Goal: Task Accomplishment & Management: Complete application form

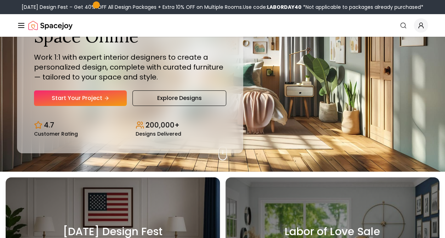
scroll to position [65, 0]
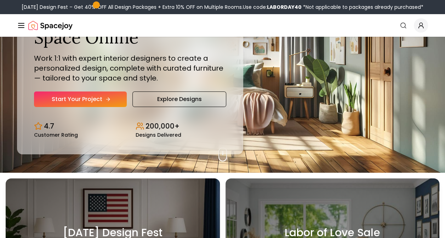
click at [92, 101] on link "Start Your Project" at bounding box center [80, 100] width 93 height 16
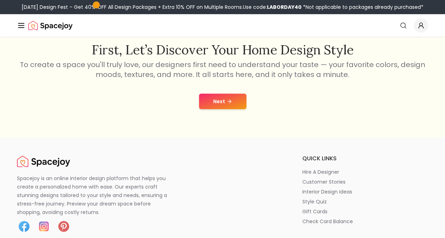
scroll to position [118, 0]
click at [201, 100] on button "Next" at bounding box center [222, 102] width 47 height 16
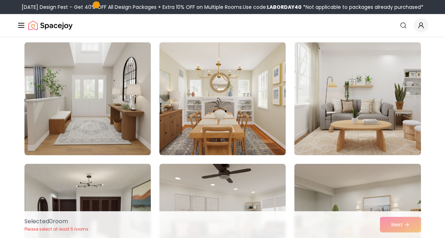
scroll to position [906, 0]
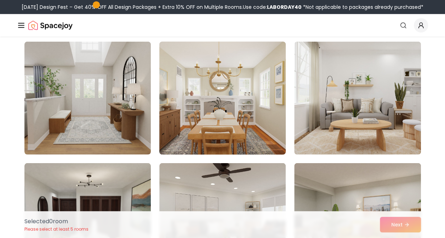
click at [260, 119] on img at bounding box center [222, 98] width 133 height 119
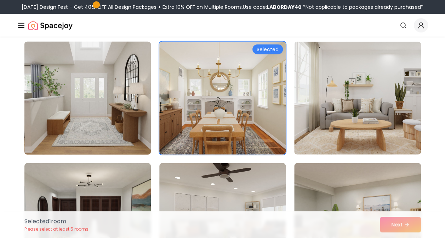
click at [111, 122] on img at bounding box center [87, 98] width 133 height 119
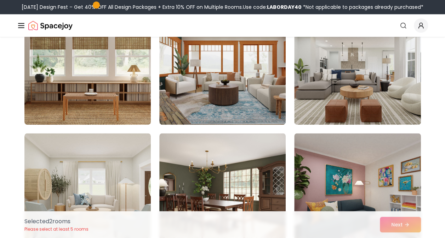
scroll to position [1789, 0]
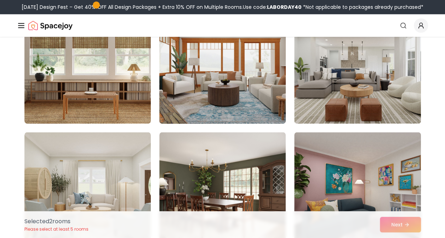
click at [198, 105] on img at bounding box center [222, 67] width 133 height 119
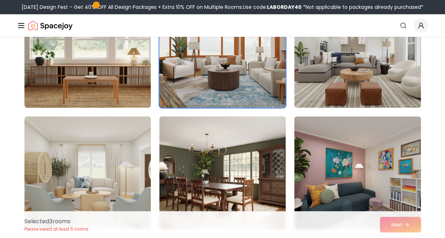
scroll to position [1878, 0]
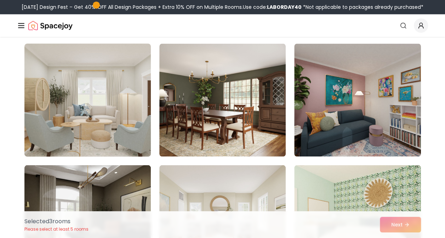
click at [114, 116] on img at bounding box center [87, 100] width 133 height 119
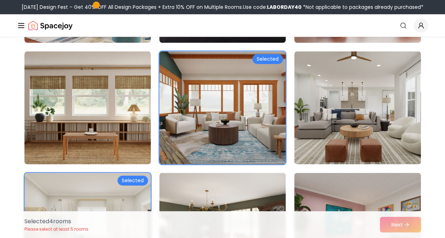
scroll to position [1735, 0]
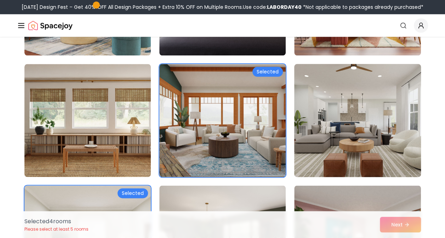
click at [348, 143] on img at bounding box center [357, 120] width 133 height 119
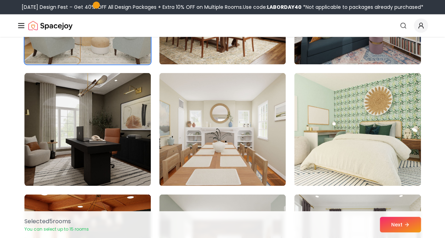
scroll to position [1973, 0]
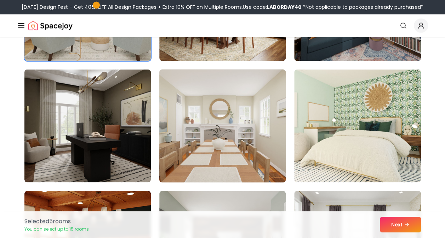
click at [246, 157] on img at bounding box center [222, 125] width 133 height 119
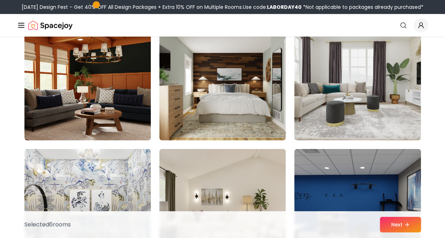
scroll to position [2138, 0]
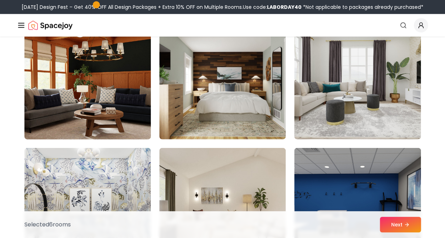
click at [88, 90] on img at bounding box center [87, 83] width 133 height 119
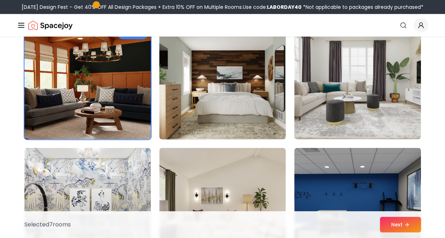
click at [205, 112] on img at bounding box center [222, 83] width 133 height 119
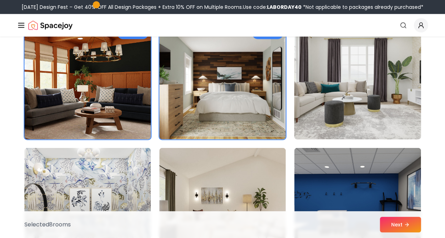
click at [297, 93] on img at bounding box center [357, 83] width 133 height 119
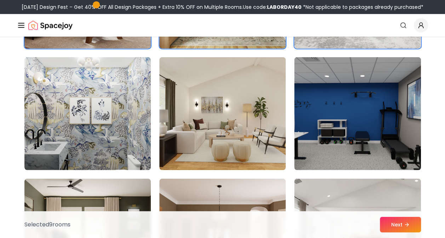
scroll to position [2229, 0]
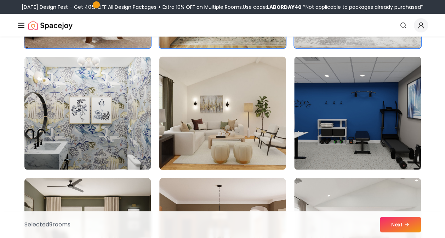
click at [209, 142] on img at bounding box center [222, 113] width 133 height 119
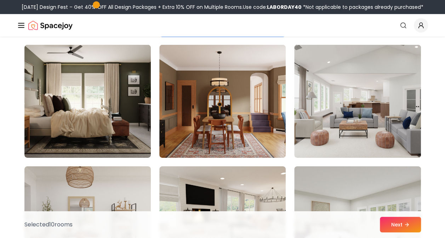
scroll to position [2363, 0]
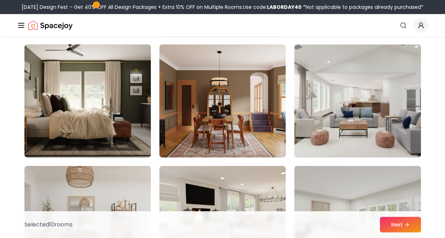
click at [66, 134] on img at bounding box center [87, 101] width 133 height 119
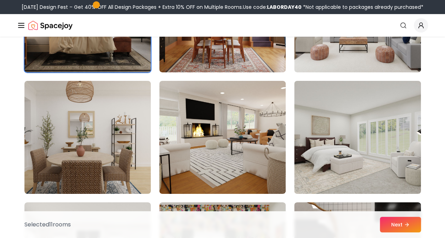
click at [66, 134] on img at bounding box center [87, 137] width 126 height 113
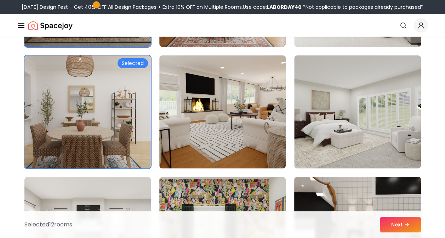
scroll to position [2474, 0]
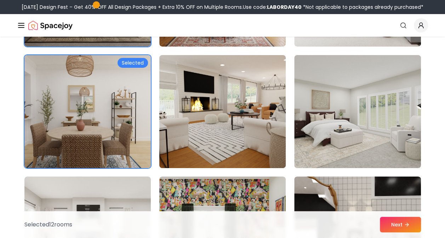
click at [237, 135] on img at bounding box center [222, 111] width 133 height 119
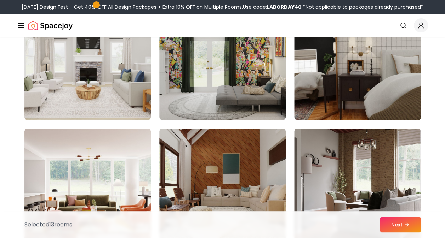
scroll to position [2675, 0]
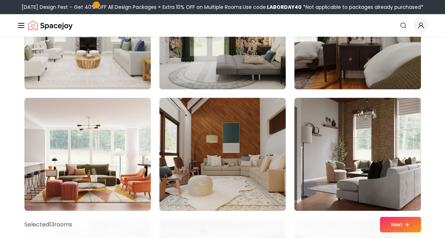
click at [237, 135] on img at bounding box center [222, 154] width 126 height 113
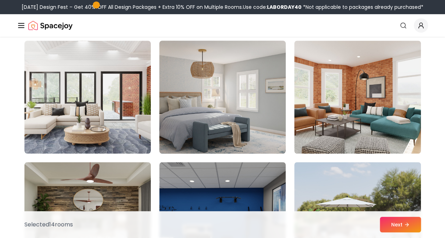
click at [224, 103] on img at bounding box center [222, 97] width 133 height 119
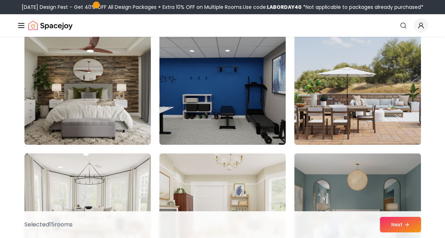
scroll to position [2984, 0]
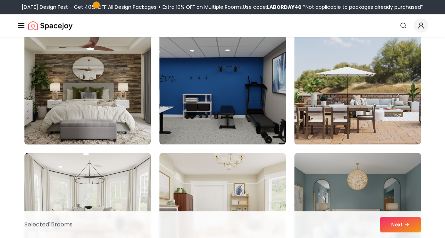
click at [116, 87] on img at bounding box center [87, 88] width 133 height 119
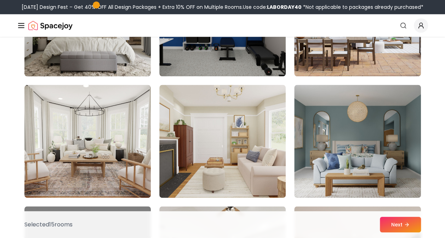
scroll to position [3053, 0]
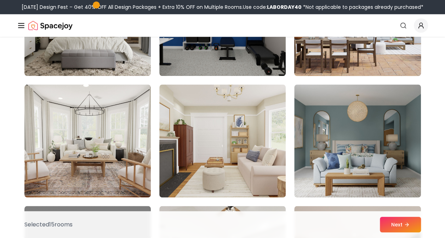
click at [375, 50] on img at bounding box center [357, 19] width 133 height 119
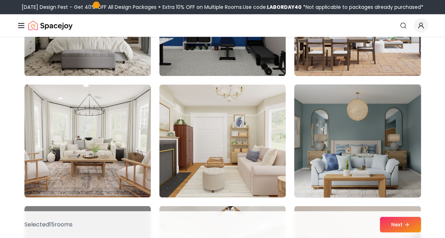
click at [332, 167] on img at bounding box center [357, 141] width 133 height 119
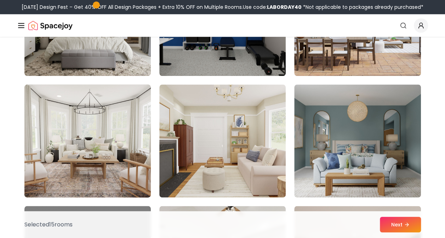
click at [111, 160] on img at bounding box center [87, 141] width 133 height 119
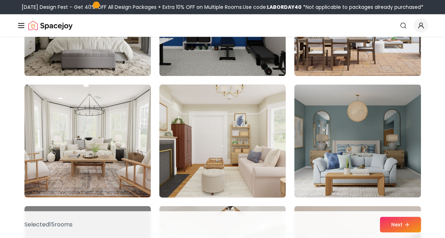
click at [221, 162] on img at bounding box center [222, 141] width 133 height 119
click at [180, 159] on img at bounding box center [222, 141] width 133 height 119
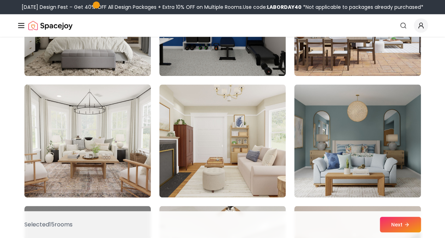
click at [88, 166] on img at bounding box center [87, 141] width 133 height 119
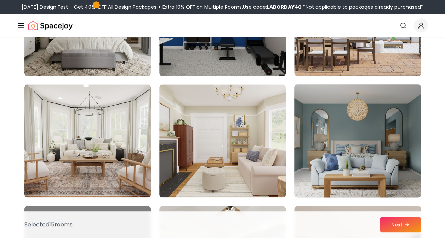
click at [330, 163] on img at bounding box center [357, 141] width 133 height 119
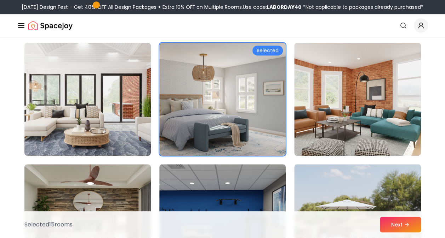
scroll to position [2853, 0]
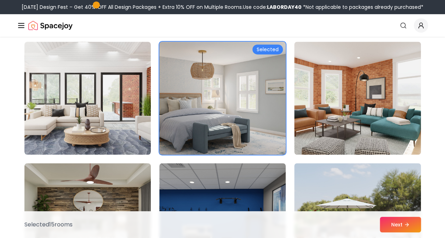
click at [243, 139] on img at bounding box center [222, 98] width 133 height 119
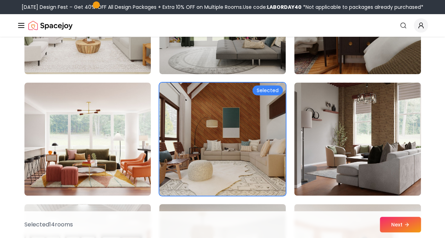
scroll to position [2673, 0]
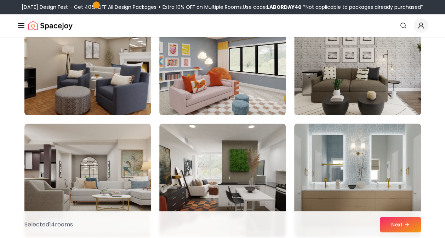
click at [340, 164] on img at bounding box center [357, 180] width 133 height 119
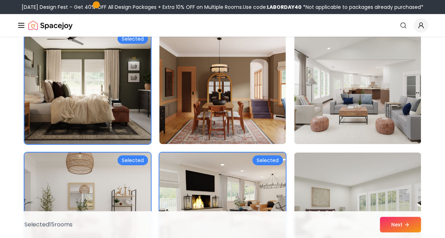
scroll to position [2378, 0]
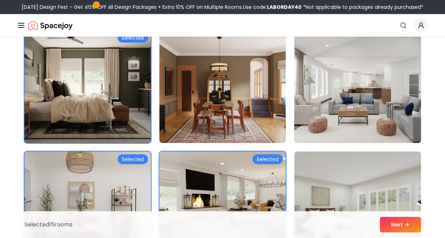
click at [356, 116] on img at bounding box center [357, 86] width 133 height 119
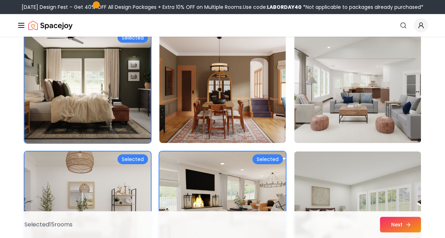
click at [400, 224] on button "Next" at bounding box center [399, 225] width 41 height 16
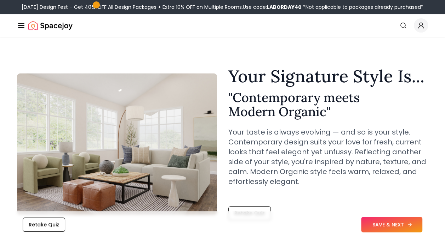
click at [387, 225] on button "SAVE & NEXT" at bounding box center [391, 225] width 61 height 16
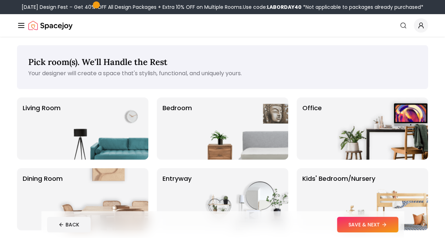
scroll to position [0, 0]
click at [243, 140] on img at bounding box center [242, 128] width 91 height 62
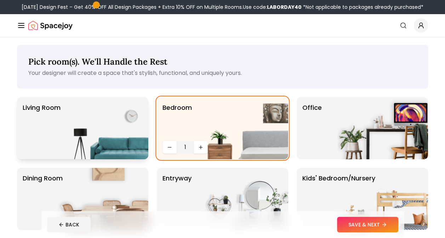
click at [104, 157] on img at bounding box center [103, 128] width 91 height 62
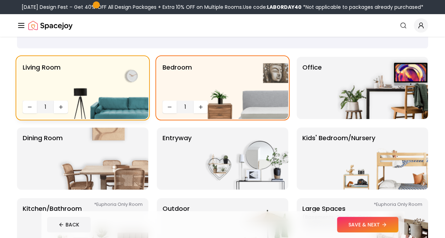
scroll to position [41, 0]
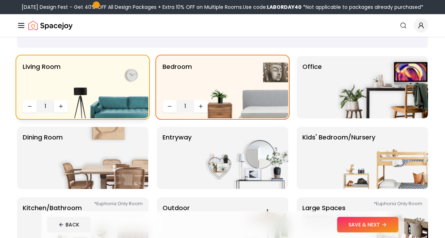
click at [104, 157] on img at bounding box center [103, 158] width 91 height 62
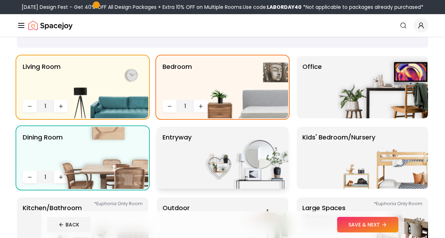
click at [226, 156] on img at bounding box center [242, 158] width 91 height 62
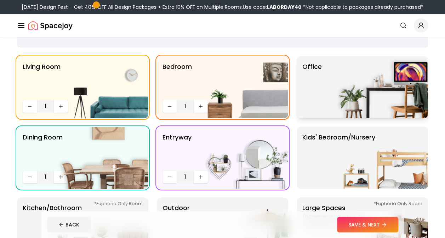
click at [344, 86] on img at bounding box center [382, 87] width 91 height 62
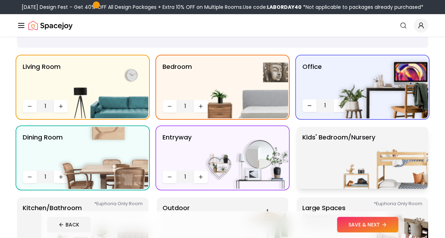
click at [346, 141] on img at bounding box center [382, 158] width 91 height 62
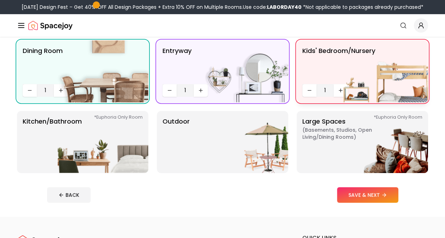
scroll to position [128, 0]
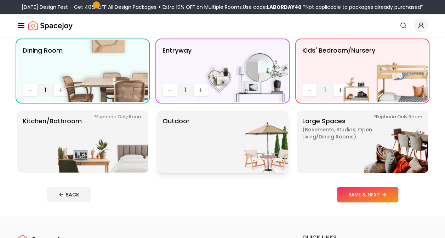
click at [242, 163] on img at bounding box center [242, 142] width 91 height 62
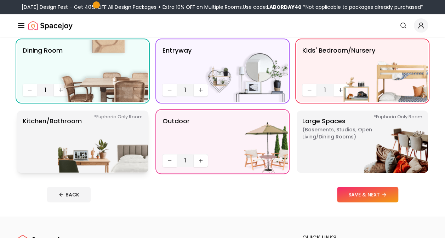
click at [93, 158] on img at bounding box center [103, 142] width 91 height 62
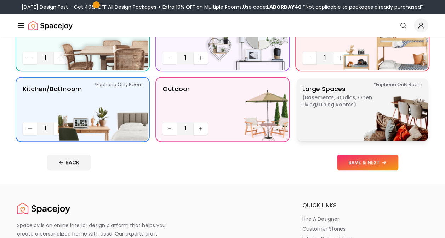
scroll to position [161, 0]
click at [114, 129] on img at bounding box center [103, 109] width 91 height 62
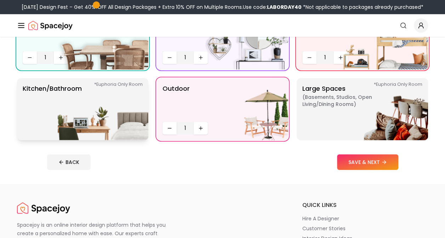
click at [104, 124] on img at bounding box center [103, 109] width 91 height 62
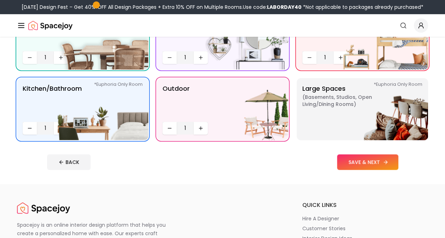
click at [356, 163] on button "SAVE & NEXT" at bounding box center [367, 163] width 61 height 16
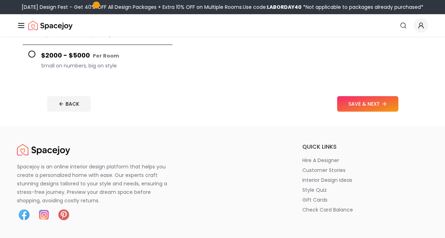
scroll to position [202, 0]
click at [380, 101] on button "SAVE & NEXT" at bounding box center [367, 105] width 61 height 16
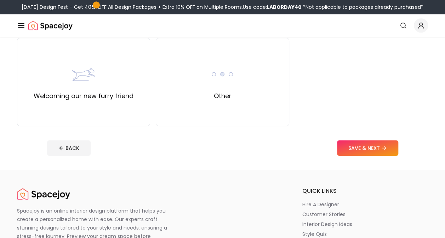
scroll to position [342, 0]
click at [228, 85] on img at bounding box center [222, 74] width 23 height 23
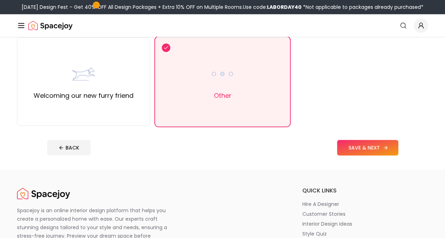
click at [376, 148] on button "SAVE & NEXT" at bounding box center [367, 148] width 61 height 16
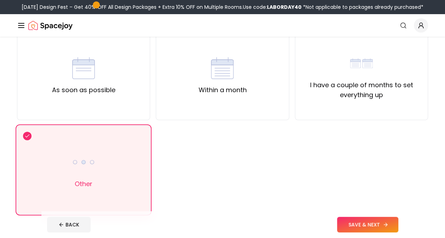
scroll to position [66, 0]
click at [366, 226] on button "SAVE & NEXT" at bounding box center [367, 225] width 61 height 16
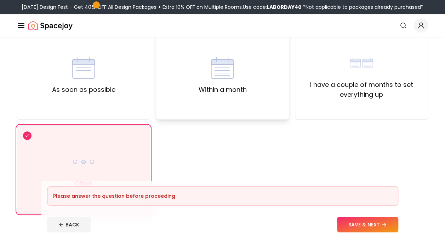
click at [219, 108] on div "Within a month" at bounding box center [222, 75] width 133 height 88
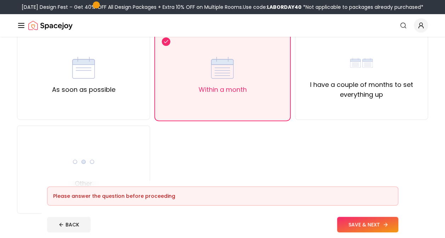
click at [362, 225] on button "SAVE & NEXT" at bounding box center [367, 225] width 61 height 16
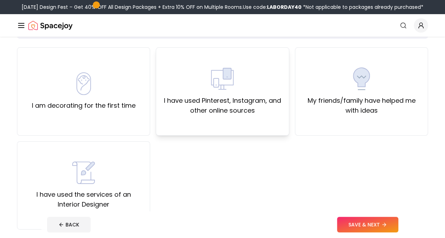
scroll to position [55, 0]
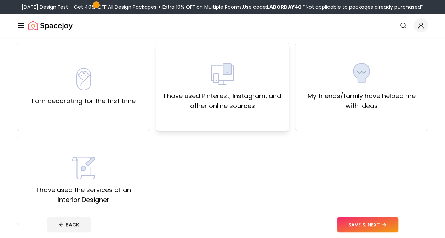
click at [193, 129] on div "I have used Pinterest, Instagram, and other online sources" at bounding box center [222, 87] width 133 height 88
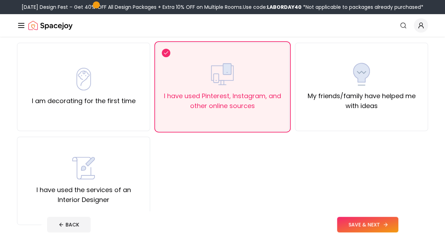
click at [377, 223] on button "SAVE & NEXT" at bounding box center [367, 225] width 61 height 16
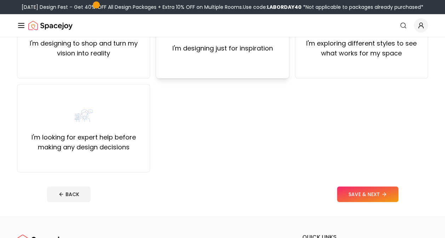
scroll to position [108, 0]
click at [234, 63] on div "I'm designing just for inspiration" at bounding box center [222, 34] width 133 height 88
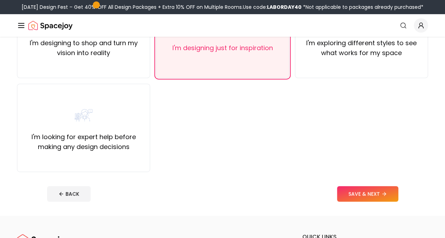
click at [370, 203] on footer "BACK SAVE & NEXT" at bounding box center [222, 194] width 362 height 27
click at [367, 196] on button "SAVE & NEXT" at bounding box center [367, 194] width 61 height 16
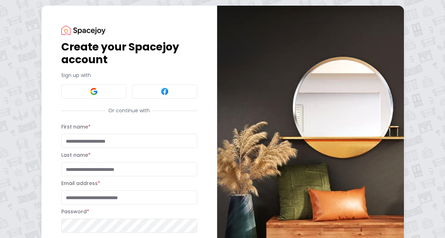
scroll to position [73, 0]
